Goal: Find contact information: Find contact information

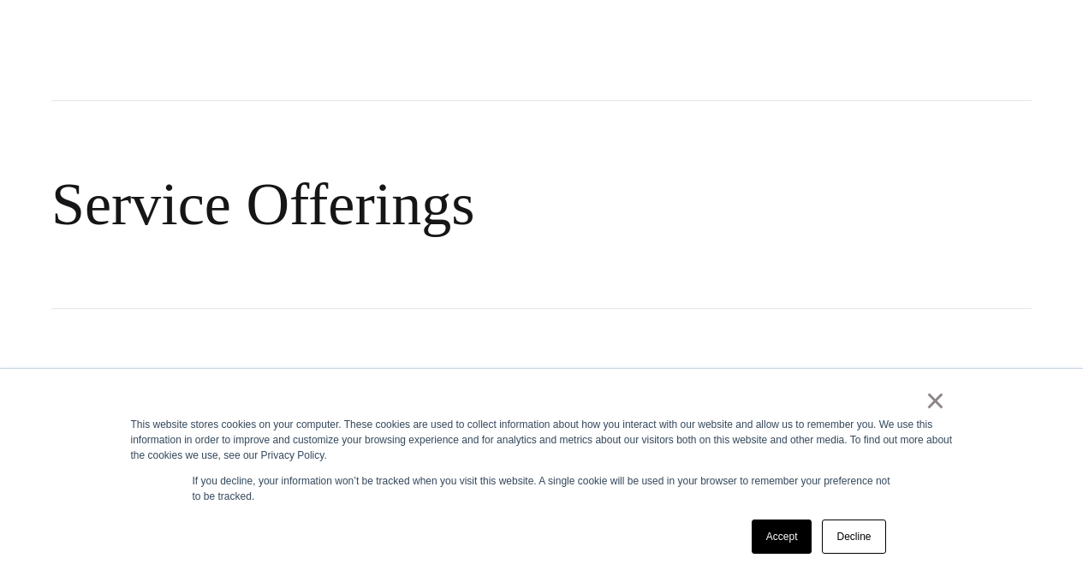
scroll to position [1199, 0]
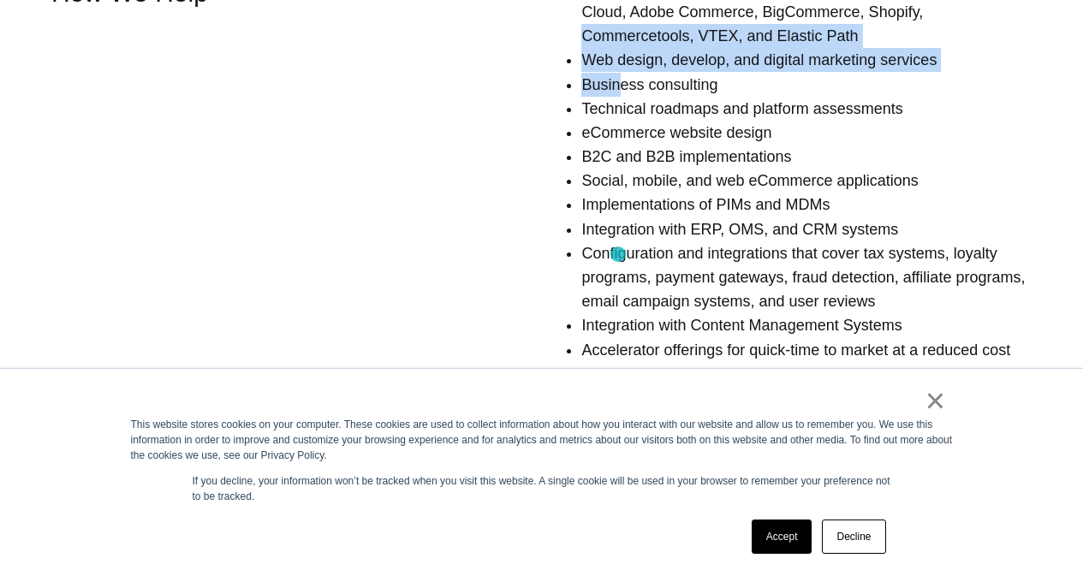
drag, startPoint x: 503, startPoint y: 206, endPoint x: 618, endPoint y: 254, distance: 124.3
click at [618, 254] on div "Systems integrator for SAP Commerce, Salesforce Commerce Cloud, Adobe Commerce,…" at bounding box center [751, 224] width 561 height 497
click at [547, 202] on div "Systems integrator for SAP Commerce, Salesforce Commerce Cloud, Adobe Commerce,…" at bounding box center [751, 224] width 561 height 497
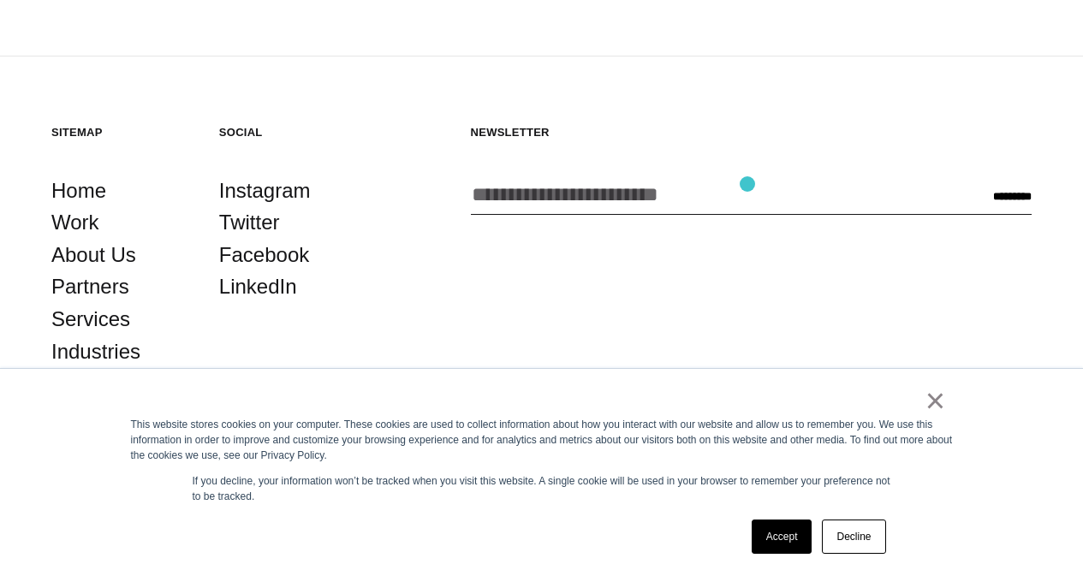
scroll to position [2821, 0]
click at [934, 401] on link "×" at bounding box center [936, 400] width 21 height 15
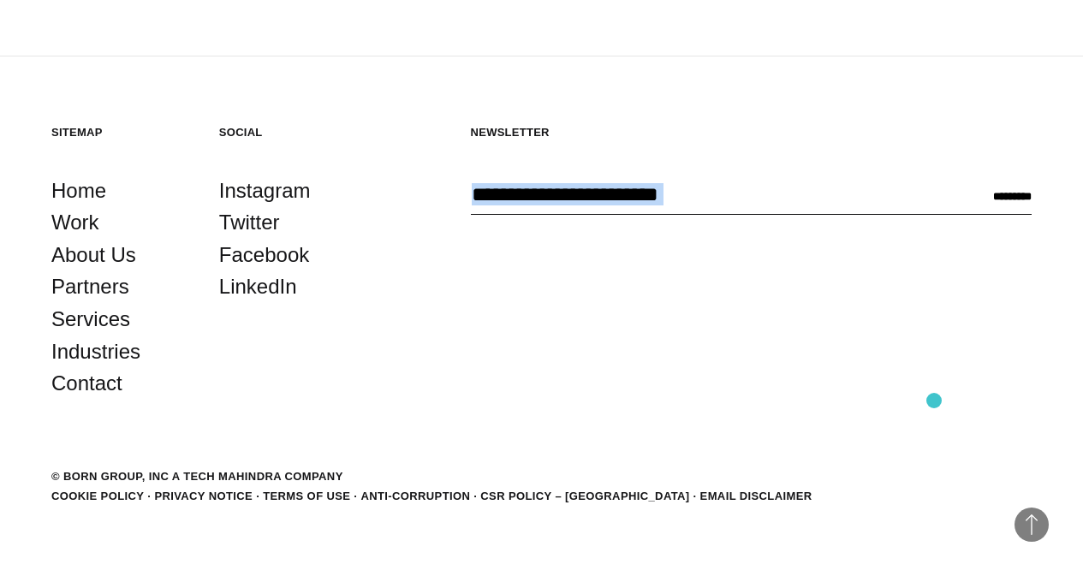
click at [934, 400] on div "Newsletter Enter your email address * CAPTCHA Name This field is for validation…" at bounding box center [751, 262] width 561 height 275
click at [122, 400] on link "Contact" at bounding box center [86, 383] width 71 height 33
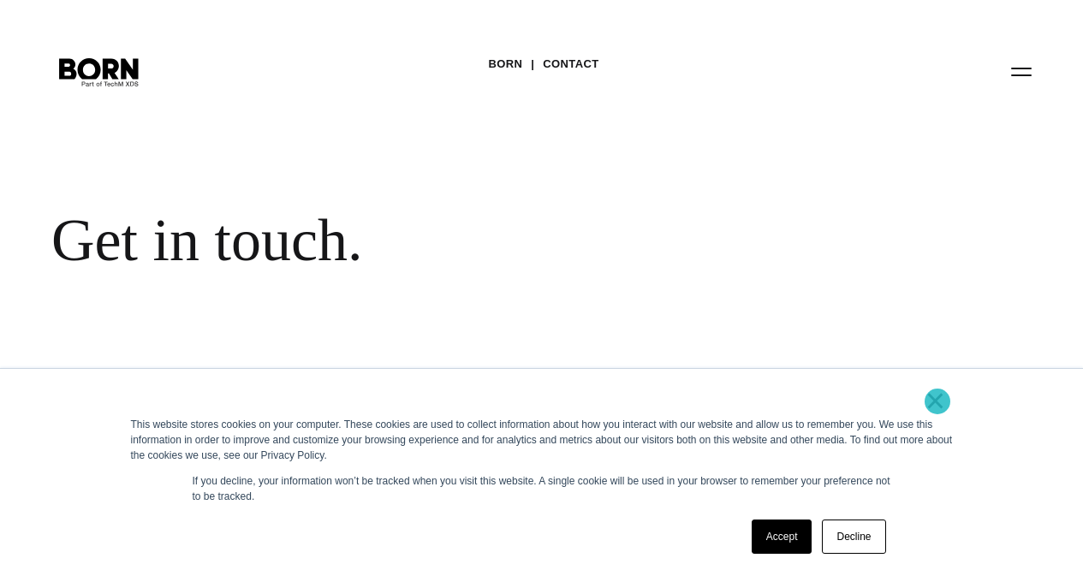
click at [938, 402] on link "×" at bounding box center [936, 400] width 21 height 15
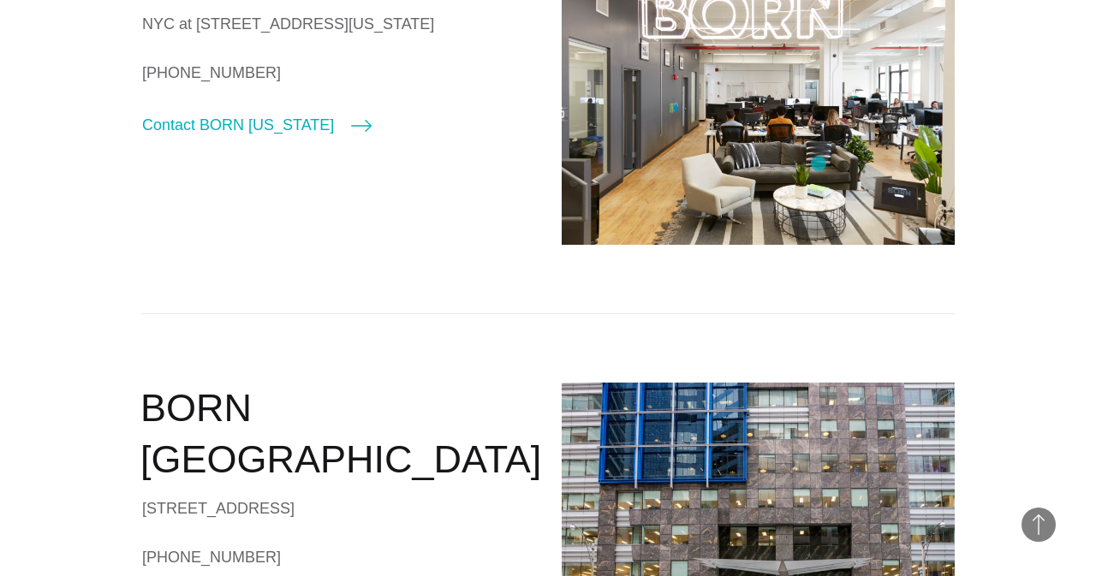
scroll to position [771, 0]
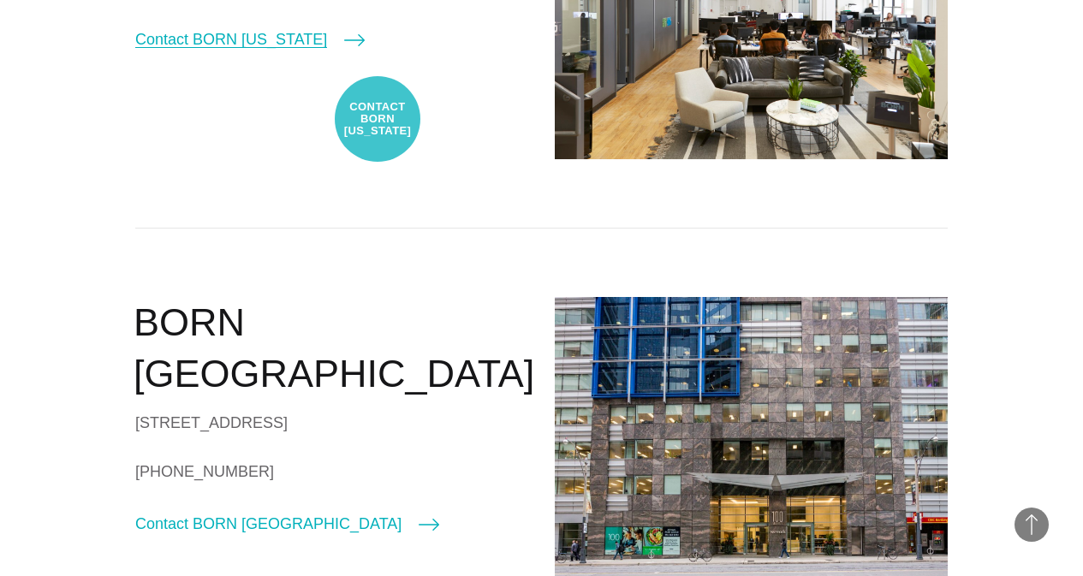
click at [365, 51] on link "Contact BORN [US_STATE]" at bounding box center [249, 39] width 229 height 24
click at [0, 0] on div at bounding box center [0, 0] width 0 height 0
select select "********"
click at [365, 51] on link "Contact BORN [US_STATE]" at bounding box center [249, 39] width 229 height 24
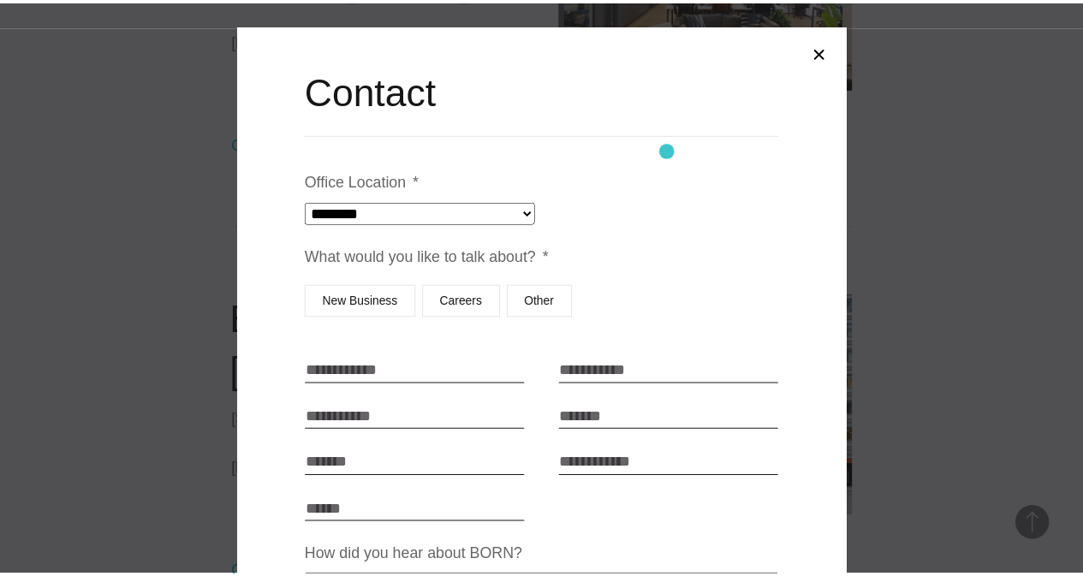
scroll to position [0, 0]
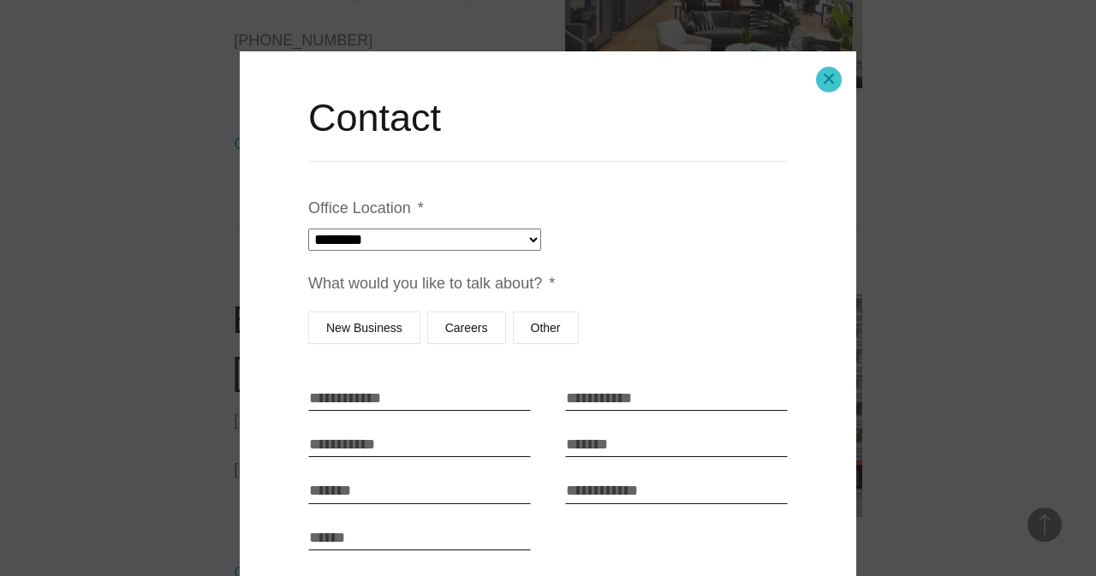
click at [829, 80] on button "Close modal" at bounding box center [828, 78] width 41 height 41
